Goal: Information Seeking & Learning: Compare options

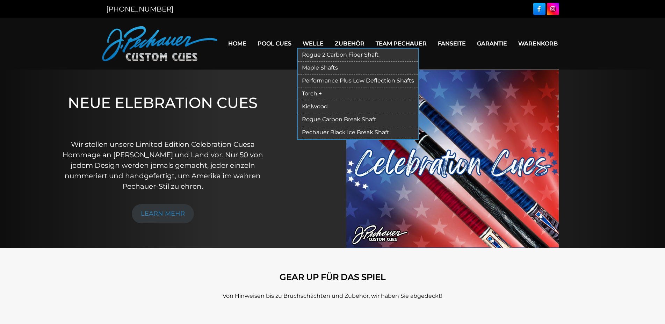
click at [311, 67] on link "Maple Shafts" at bounding box center [358, 68] width 121 height 13
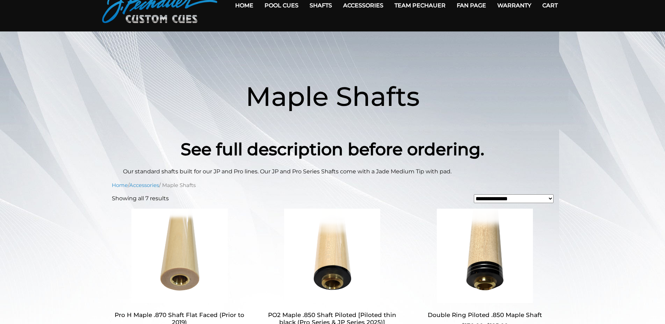
scroll to position [36, 0]
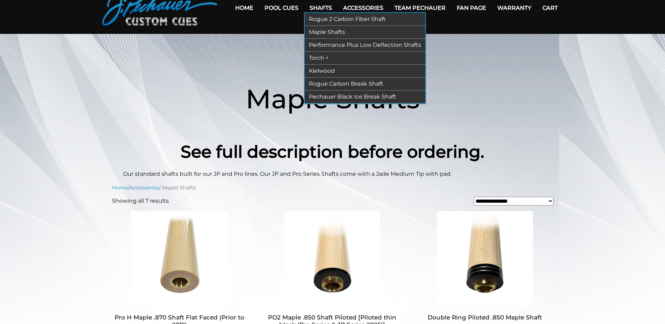
click at [320, 22] on link "Rogue 2 Carbon Fiber Shaft" at bounding box center [365, 19] width 121 height 13
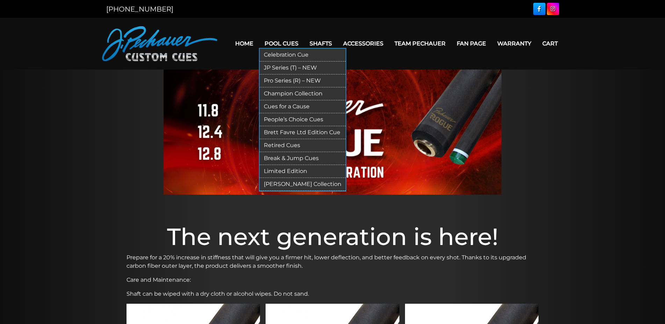
click at [281, 171] on link "Limited Edition" at bounding box center [303, 171] width 86 height 13
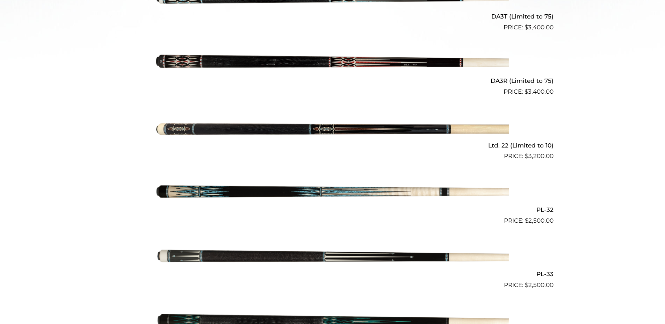
scroll to position [392, 0]
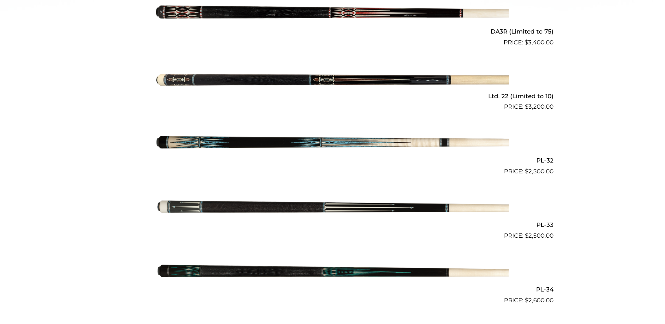
click at [437, 132] on img at bounding box center [332, 143] width 353 height 59
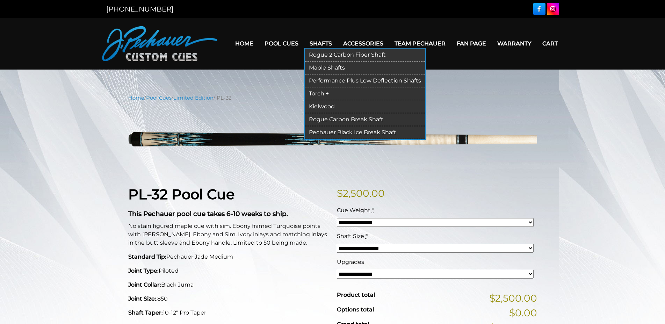
click at [308, 71] on link "Maple Shafts" at bounding box center [365, 68] width 121 height 13
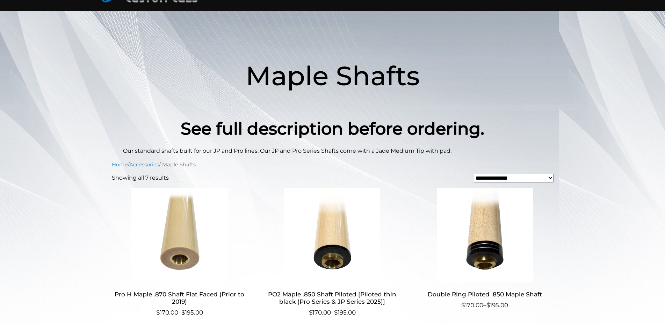
scroll to position [36, 0]
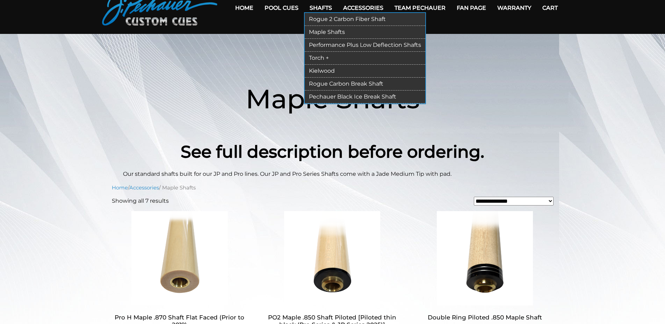
click at [315, 47] on link "Performance Plus Low Deflection Shafts" at bounding box center [365, 45] width 121 height 13
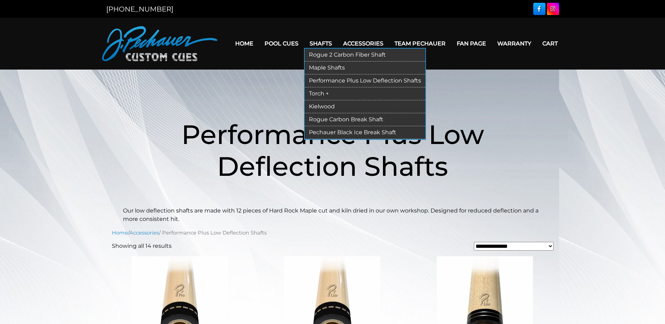
click at [316, 52] on link "Rogue 2 Carbon Fiber Shaft" at bounding box center [365, 55] width 121 height 13
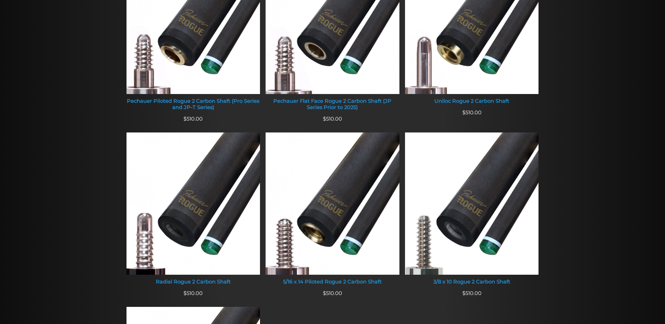
scroll to position [357, 0]
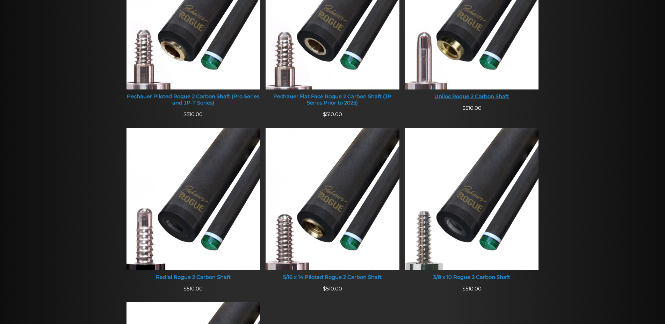
click at [448, 48] on img at bounding box center [472, 18] width 134 height 142
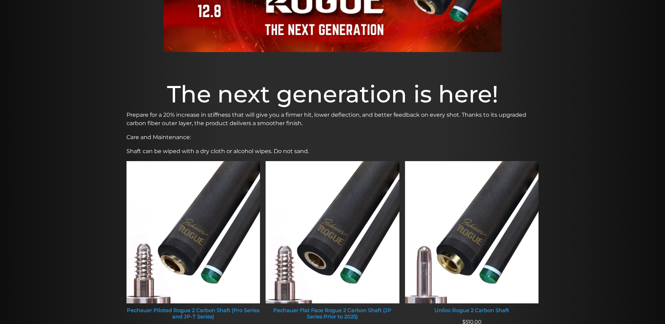
scroll to position [0, 0]
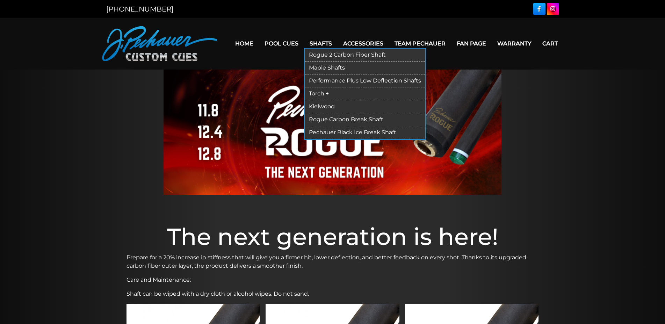
click at [315, 67] on link "Maple Shafts" at bounding box center [365, 68] width 121 height 13
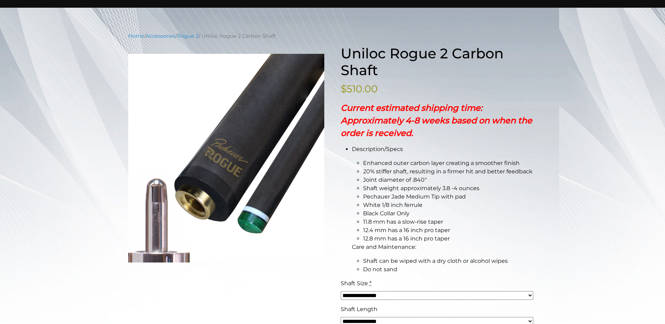
scroll to position [71, 0]
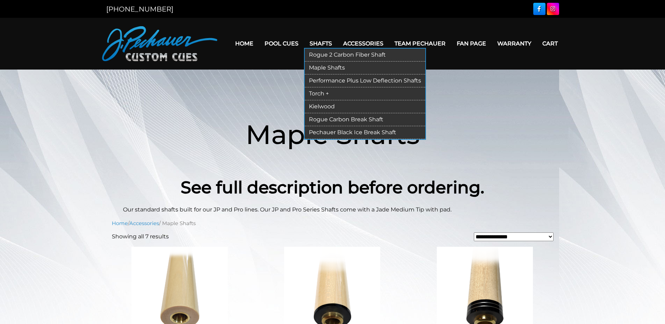
click at [311, 82] on link "Performance Plus Low Deflection Shafts" at bounding box center [365, 80] width 121 height 13
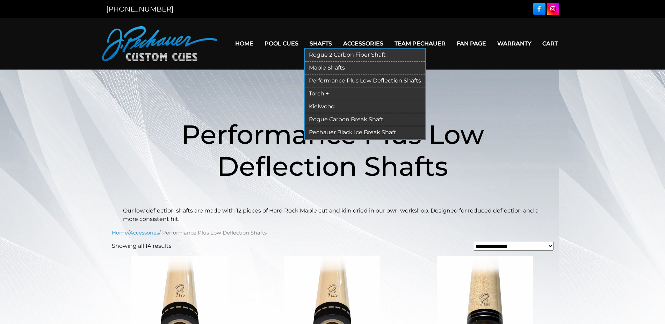
click at [311, 93] on link "Torch +" at bounding box center [365, 93] width 121 height 13
click at [321, 118] on link "Rogue Carbon Break Shaft" at bounding box center [365, 119] width 121 height 13
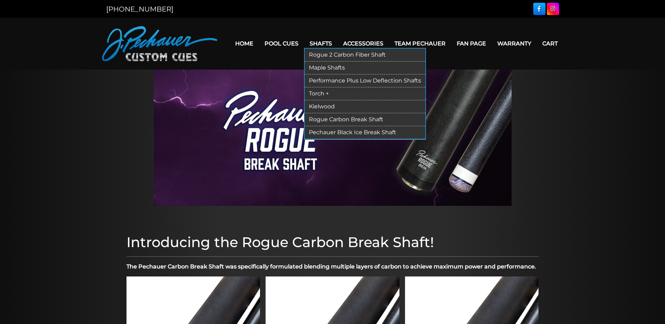
click at [339, 132] on link "Pechauer Black Ice Break Shaft" at bounding box center [365, 132] width 121 height 13
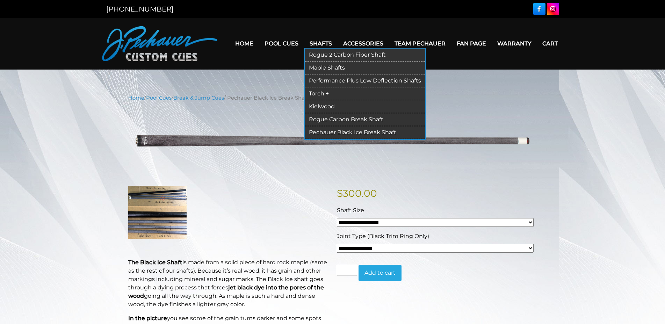
click at [312, 67] on link "Maple Shafts" at bounding box center [365, 68] width 121 height 13
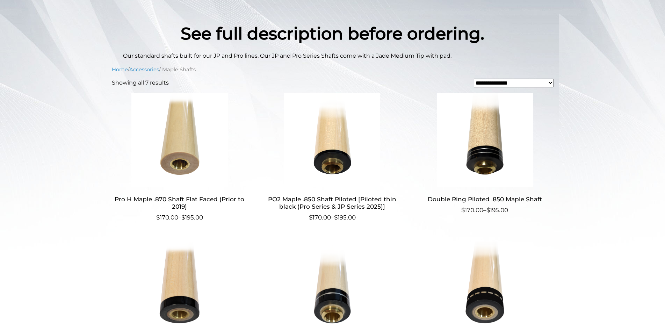
scroll to position [143, 0]
